Goal: Navigation & Orientation: Find specific page/section

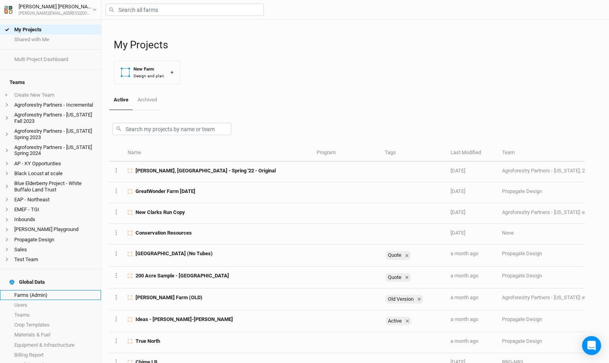
click at [44, 290] on link "Farms (Admin)" at bounding box center [50, 295] width 101 height 10
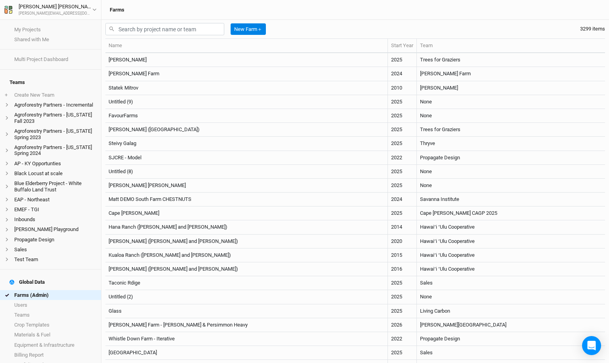
click at [582, 27] on div "3299 items" at bounding box center [592, 28] width 25 height 7
click at [553, 27] on div "New Farm ＋ 3299 items" at bounding box center [355, 29] width 500 height 19
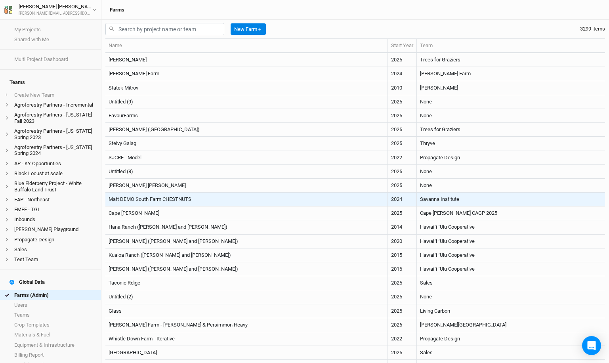
click at [197, 198] on td "Matt DEMO South Farm CHESTNUTS" at bounding box center [246, 200] width 283 height 14
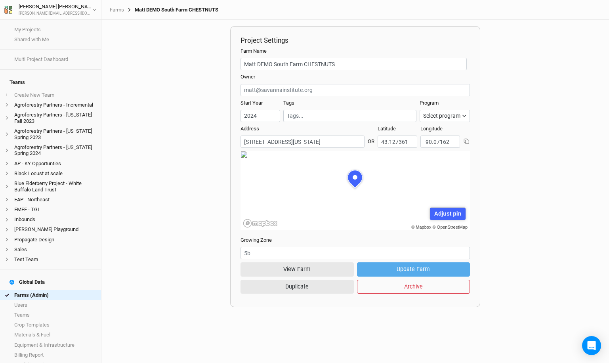
scroll to position [40, 115]
click at [283, 266] on button "View Farm" at bounding box center [297, 269] width 113 height 14
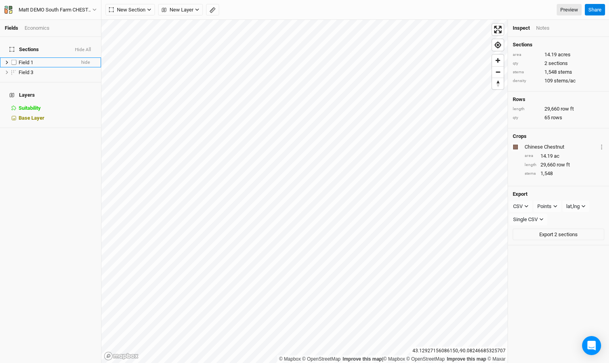
click at [21, 59] on span "Field 1" at bounding box center [26, 62] width 15 height 6
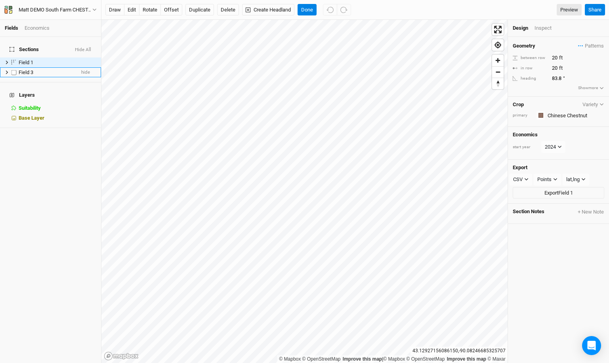
click at [32, 69] on span "Field 3" at bounding box center [26, 72] width 15 height 6
click at [34, 59] on div "Field 1" at bounding box center [47, 62] width 56 height 6
click at [61, 11] on div "Matt DEMO South Farm CHESTNUTS" at bounding box center [56, 10] width 74 height 8
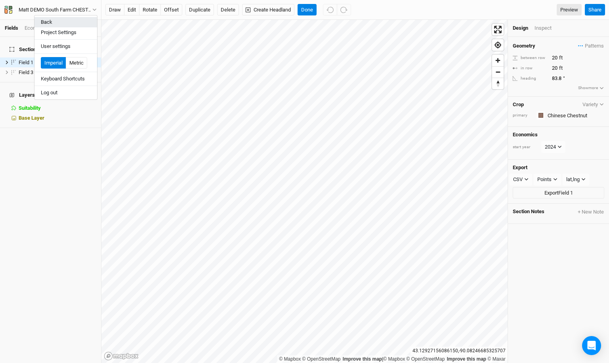
click at [67, 23] on button "Back" at bounding box center [65, 22] width 63 height 10
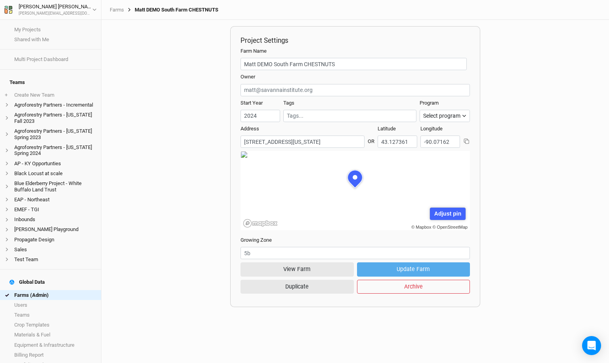
scroll to position [40, 115]
click at [50, 279] on h4 "Global Data" at bounding box center [51, 282] width 92 height 16
click at [48, 290] on link "Farms (Admin)" at bounding box center [50, 295] width 101 height 10
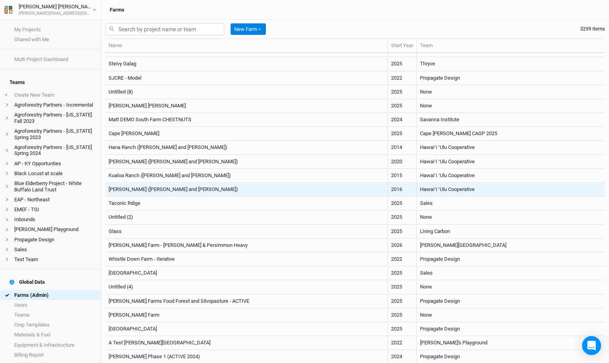
scroll to position [81, 0]
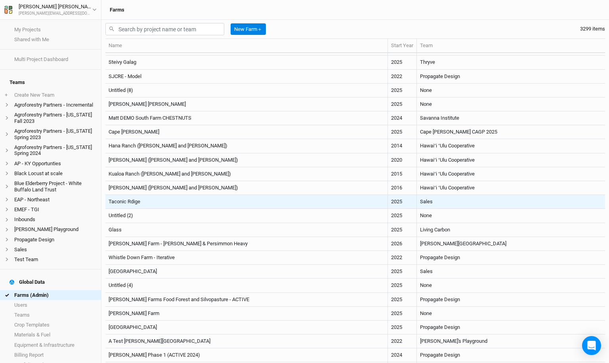
click at [223, 199] on td "Taconic Rdige" at bounding box center [246, 202] width 283 height 14
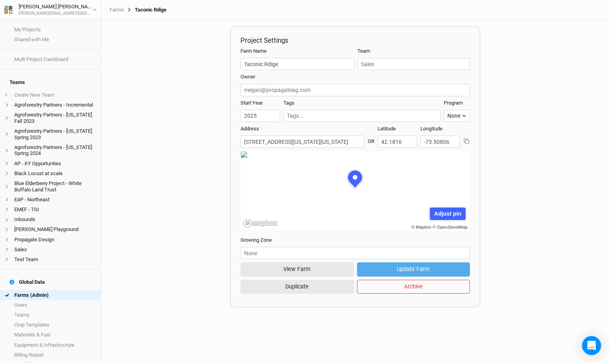
scroll to position [40, 115]
click at [299, 264] on button "View Farm" at bounding box center [297, 269] width 113 height 14
